Goal: Use online tool/utility: Use online tool/utility

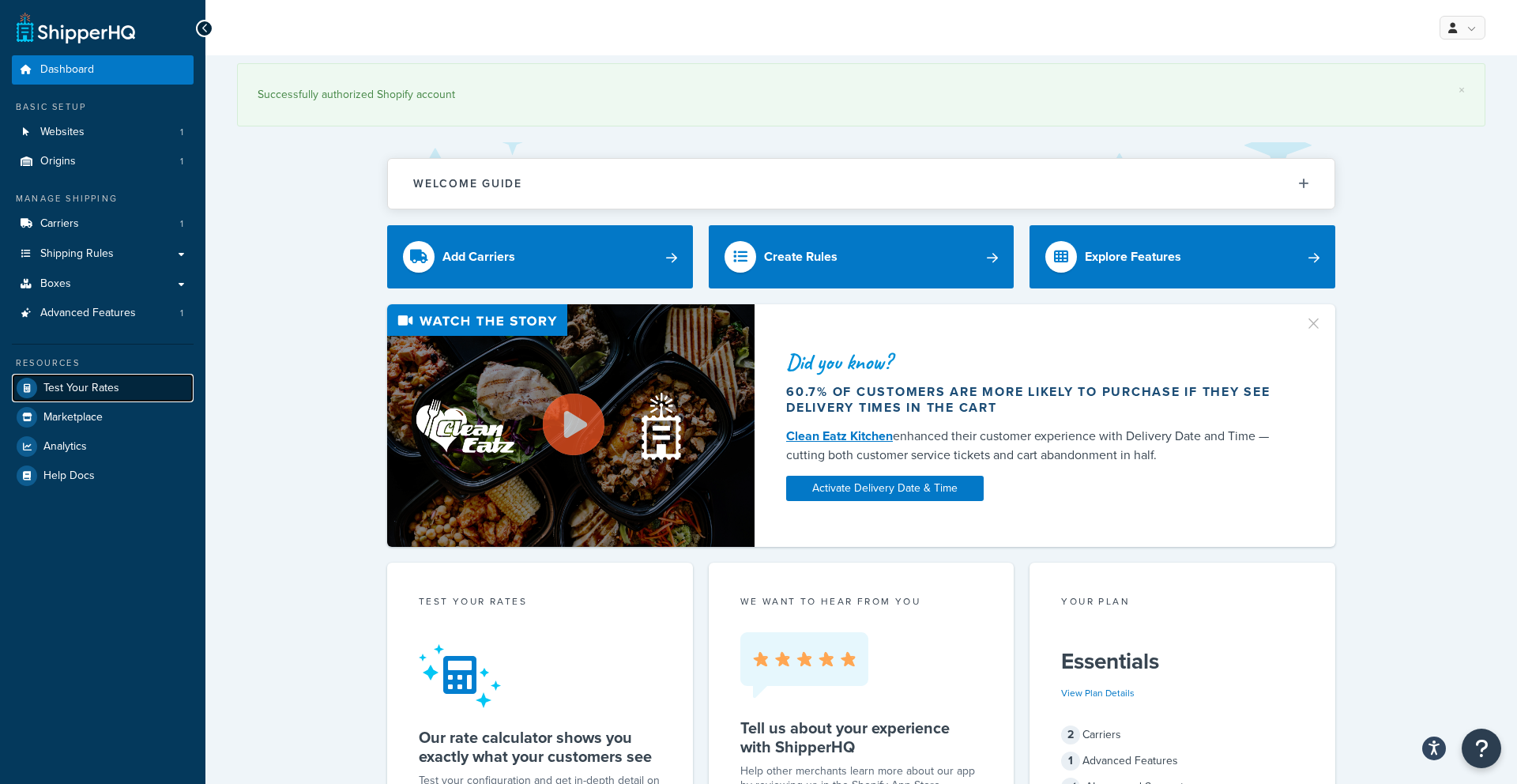
click at [108, 381] on span "Test Your Rates" at bounding box center [81, 388] width 76 height 14
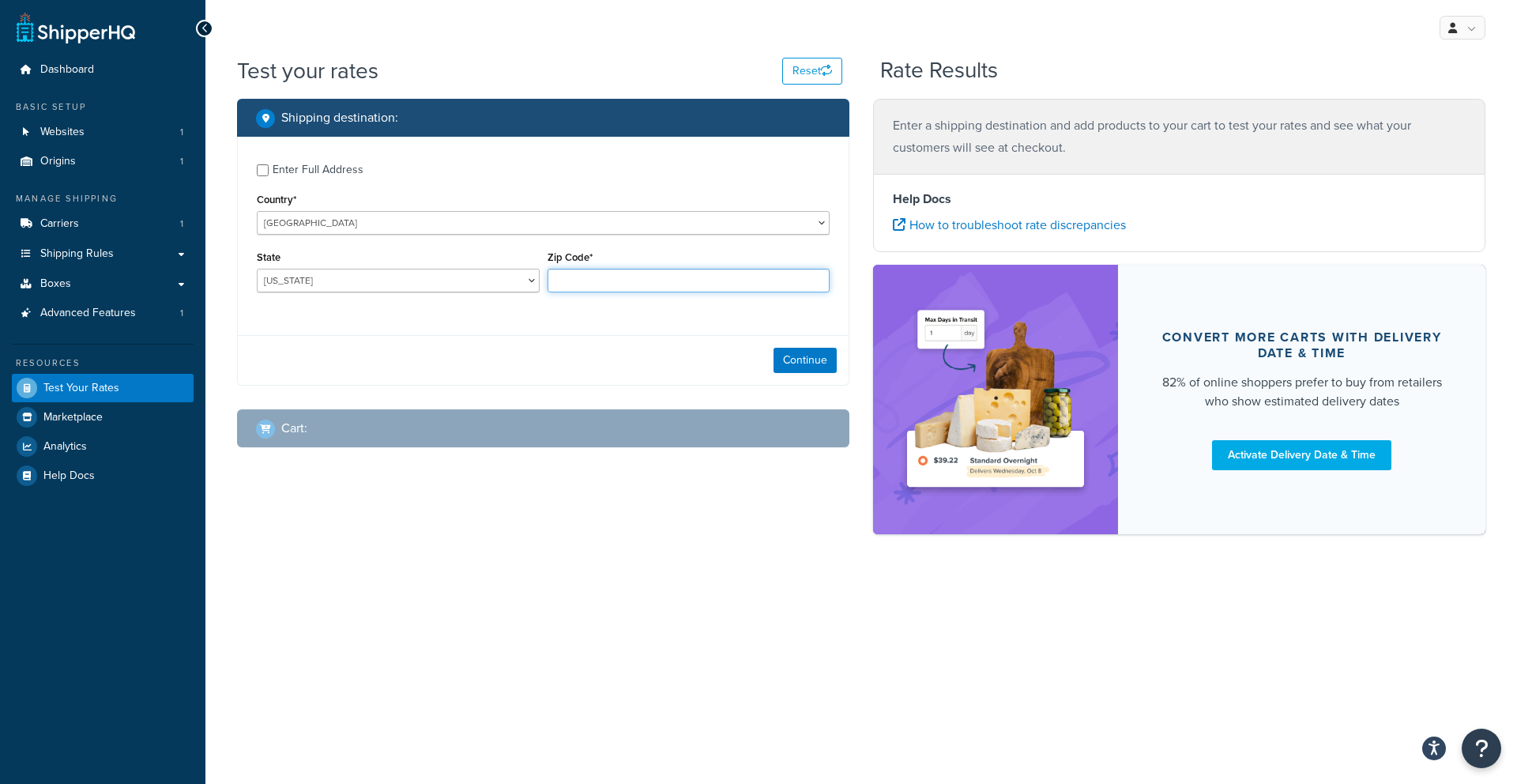
click at [602, 286] on input "Zip Code*" at bounding box center [688, 280] width 283 height 23
type input "21122"
select select "MD"
click at [776, 348] on button "Continue" at bounding box center [805, 360] width 63 height 25
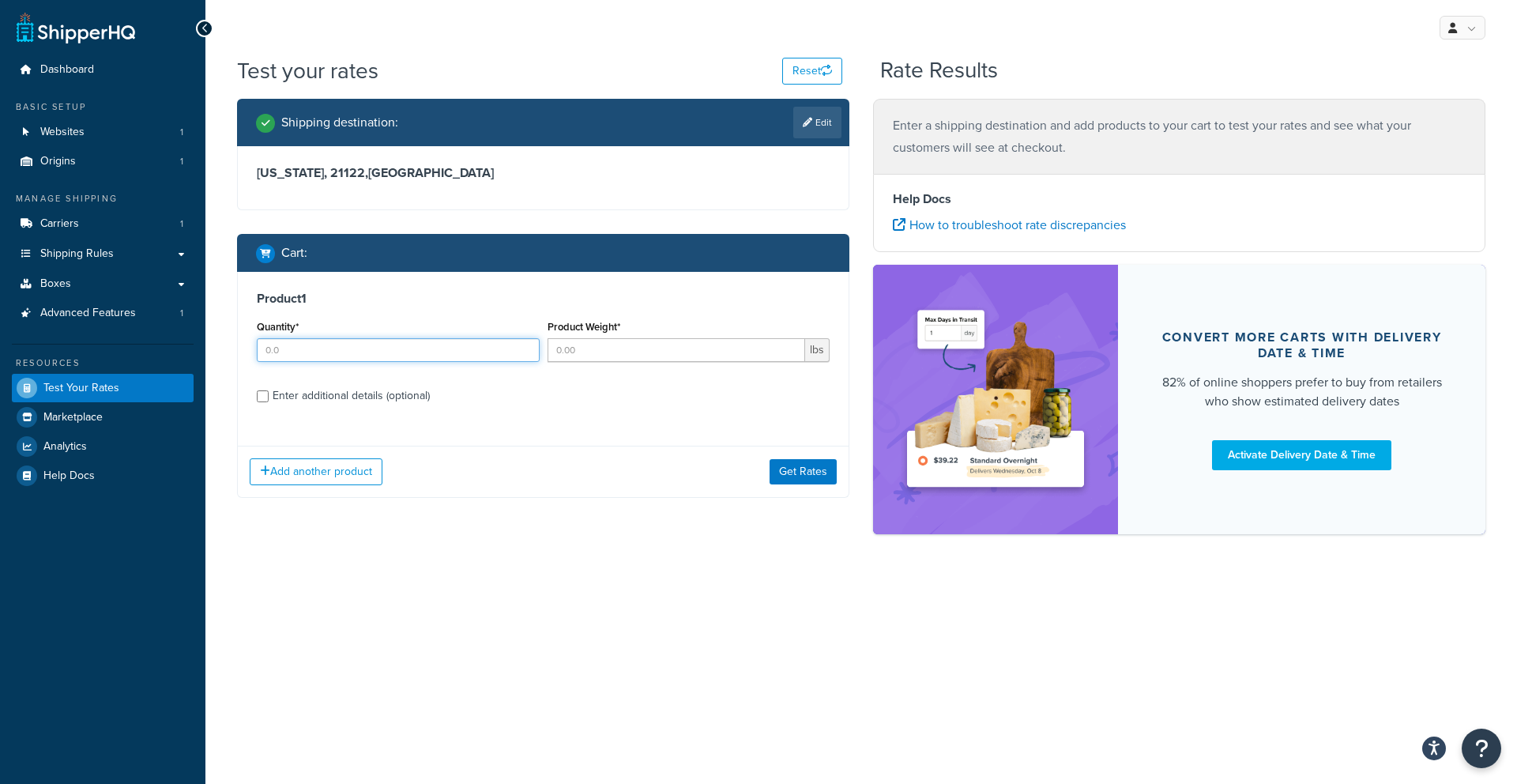
click at [373, 349] on input "Quantity*" at bounding box center [398, 349] width 283 height 23
type input "10"
click at [613, 347] on input "Product Weight*" at bounding box center [676, 349] width 258 height 23
type input "0.25"
drag, startPoint x: 402, startPoint y: 402, endPoint x: 401, endPoint y: 411, distance: 9.1
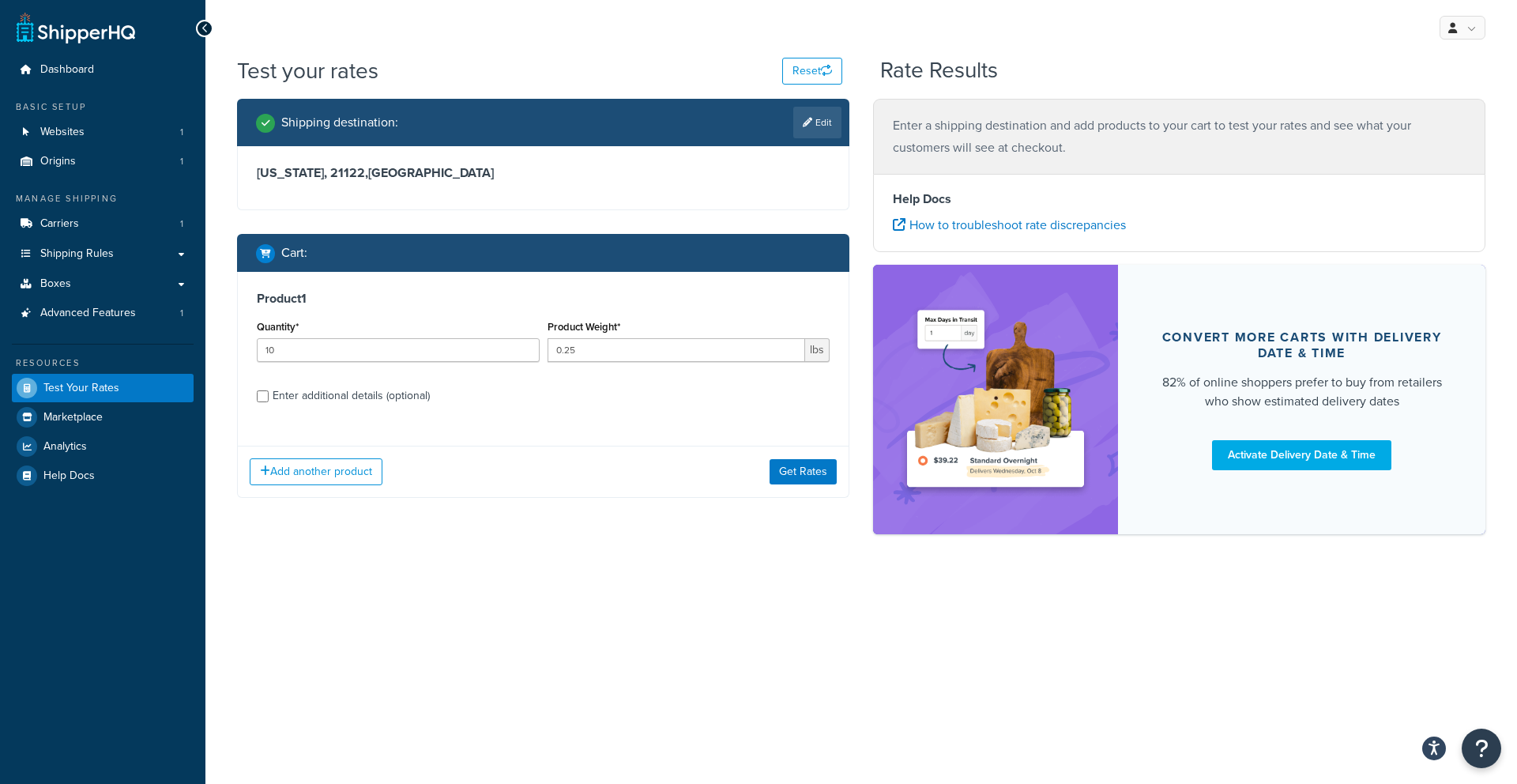
click at [402, 402] on div "Enter additional details (optional)" at bounding box center [351, 396] width 157 height 22
click at [269, 402] on input "Enter additional details (optional)" at bounding box center [263, 397] width 12 height 12
checkbox input "true"
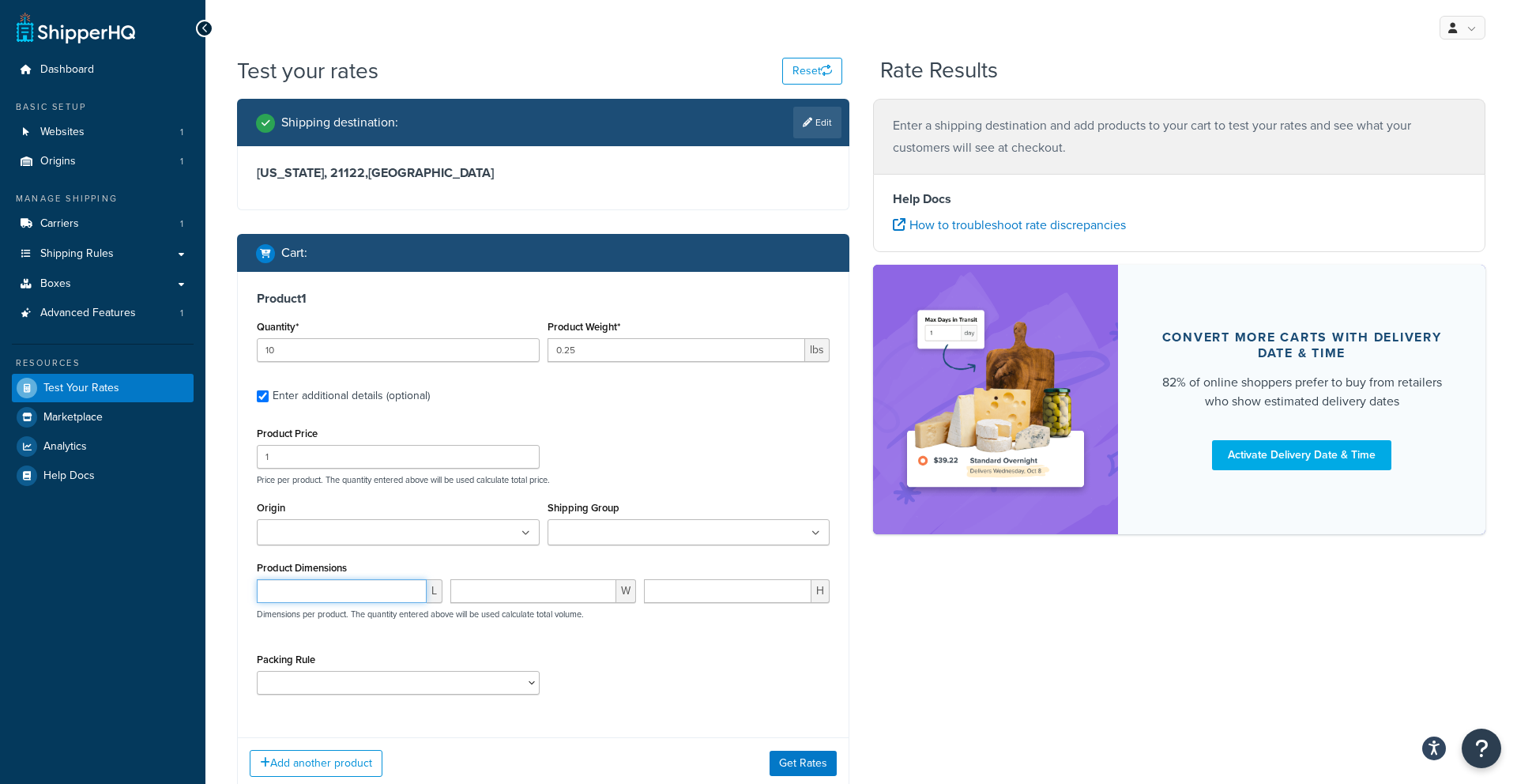
click at [355, 596] on input "number" at bounding box center [341, 590] width 170 height 23
type input "6"
click at [485, 595] on input "number" at bounding box center [533, 590] width 166 height 23
type input "4"
type input "5"
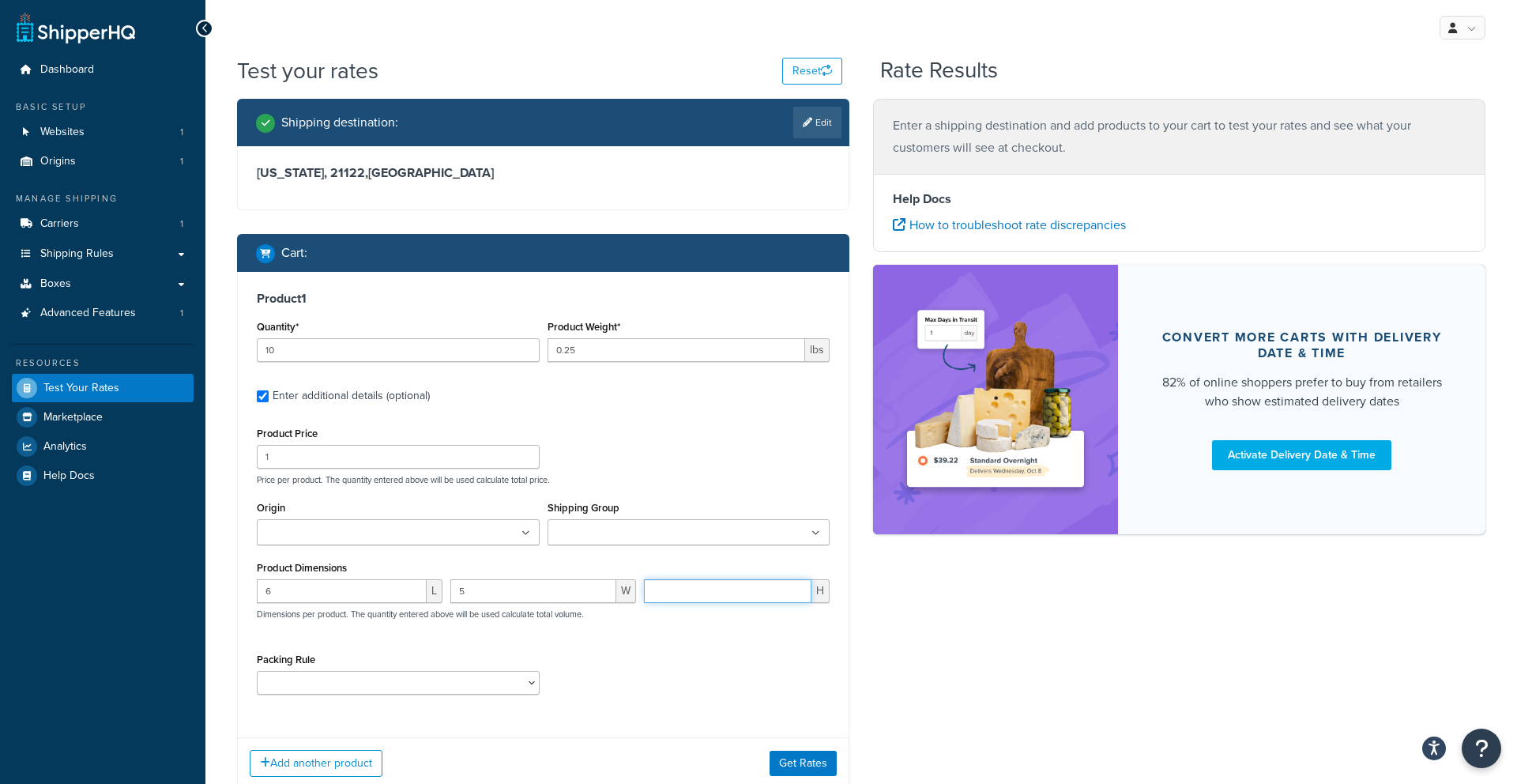
click at [732, 589] on input "number" at bounding box center [728, 590] width 168 height 23
type input "3"
drag, startPoint x: 819, startPoint y: 768, endPoint x: 806, endPoint y: 763, distance: 13.9
click at [819, 768] on button "Get Rates" at bounding box center [803, 762] width 67 height 25
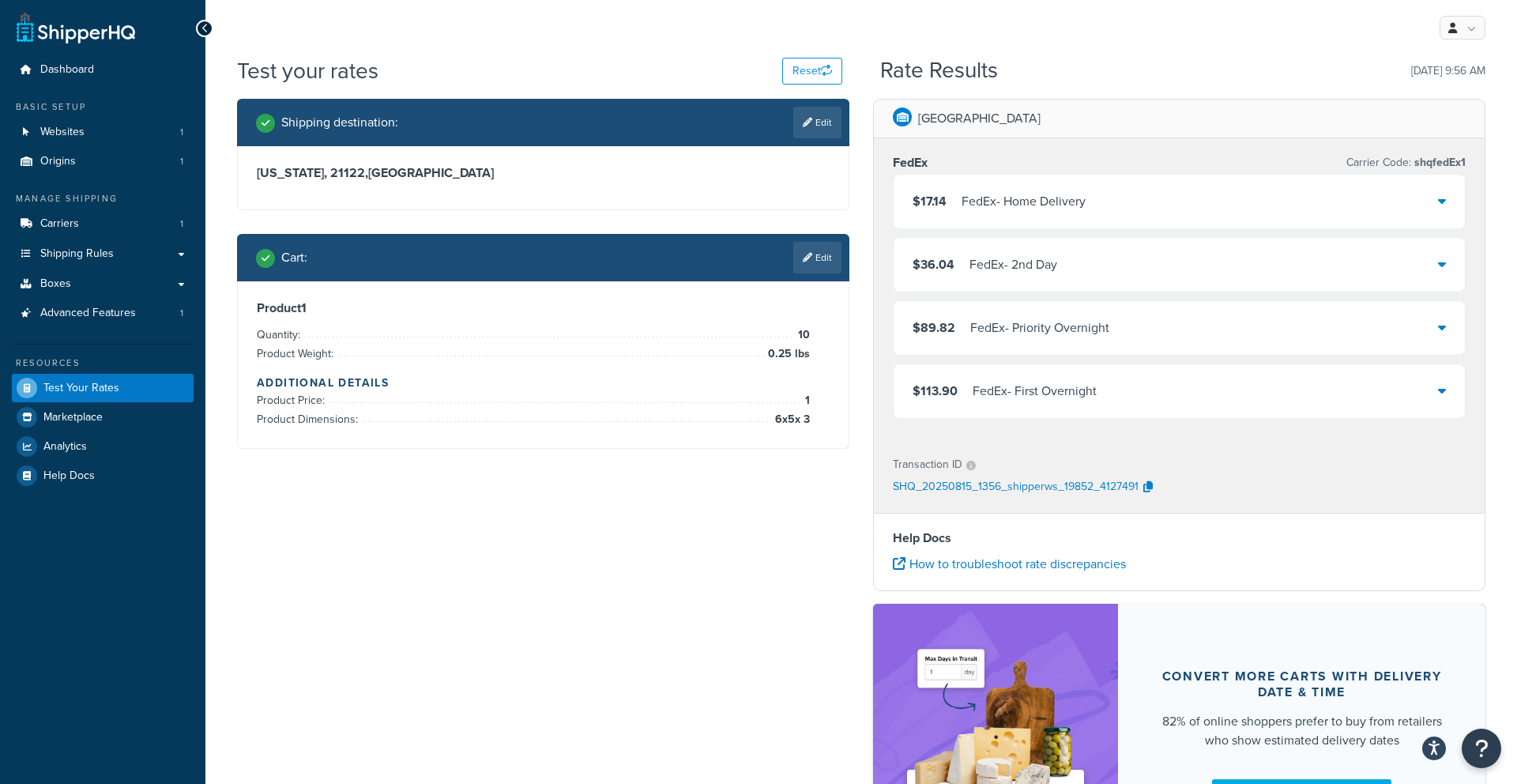
click at [1080, 219] on div "$17.14 FedEx - Home Delivery" at bounding box center [1179, 201] width 571 height 54
